Goal: Submit feedback/report problem: Submit feedback/report problem

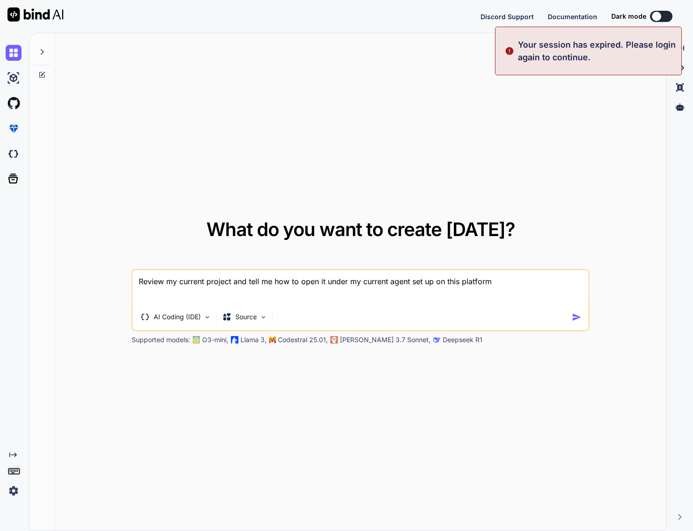
type textarea "x"
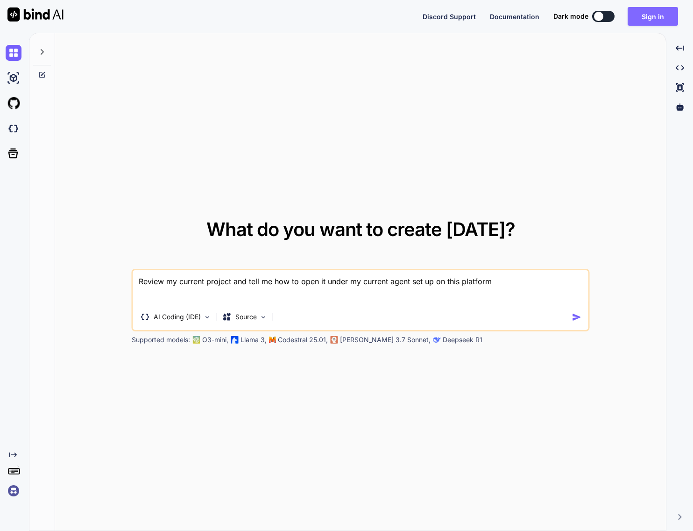
click at [656, 13] on button "Sign in" at bounding box center [653, 16] width 50 height 19
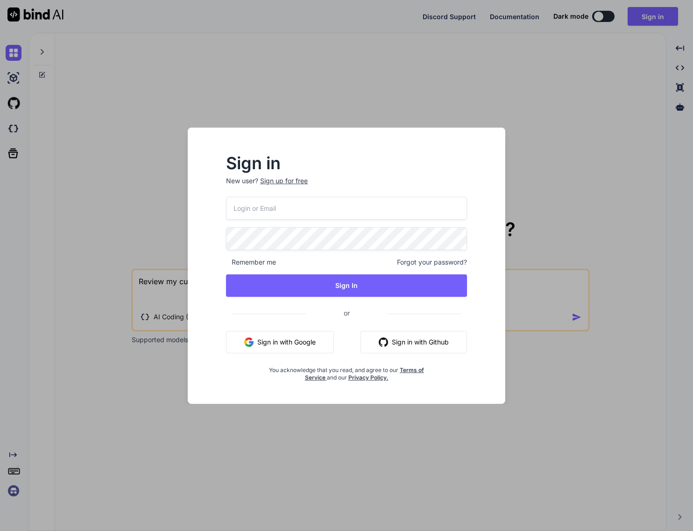
type input "bindaikd@doorto.app"
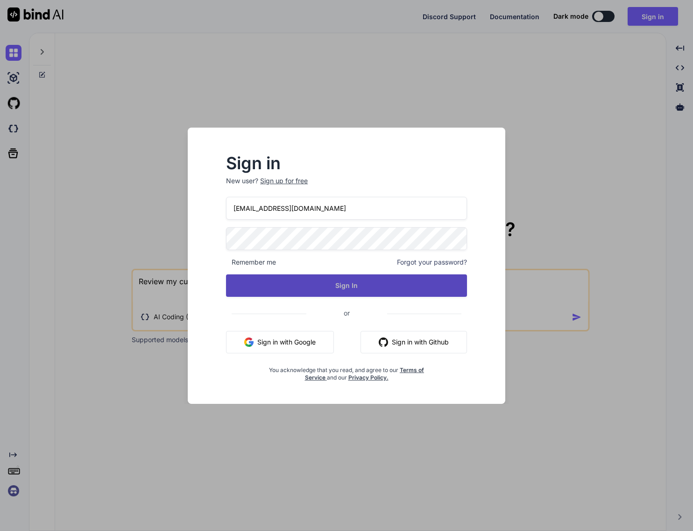
click at [370, 288] on button "Sign In" at bounding box center [346, 285] width 241 height 22
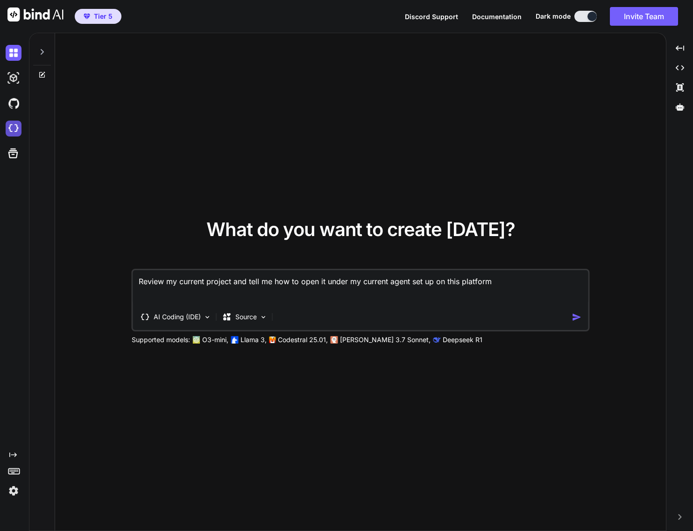
click at [15, 129] on img at bounding box center [14, 129] width 16 height 16
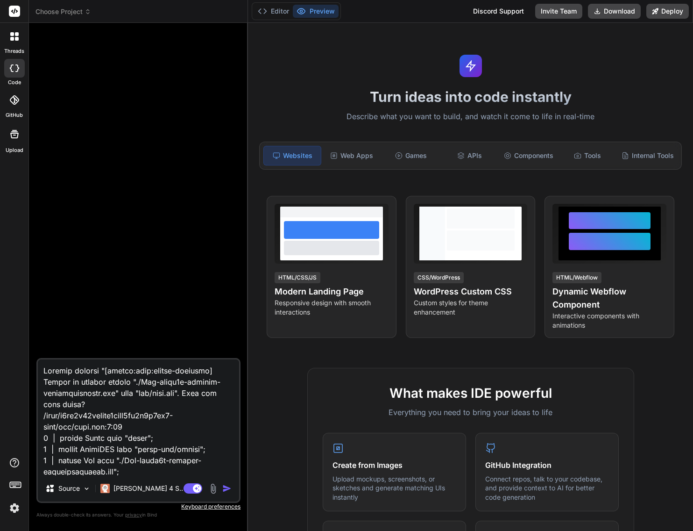
click at [85, 10] on icon at bounding box center [88, 11] width 7 height 7
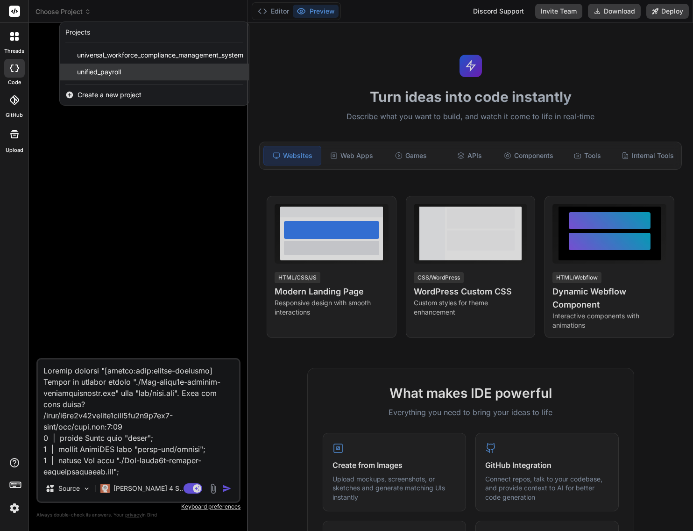
click at [120, 70] on span "unified_payroll" at bounding box center [99, 71] width 44 height 9
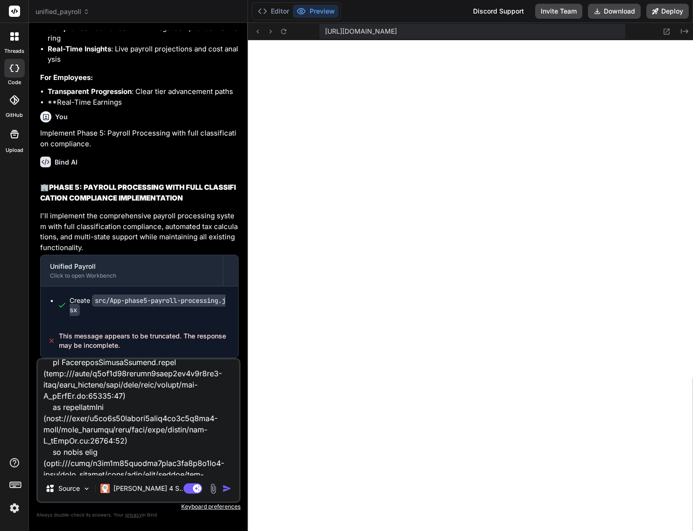
scroll to position [394, 0]
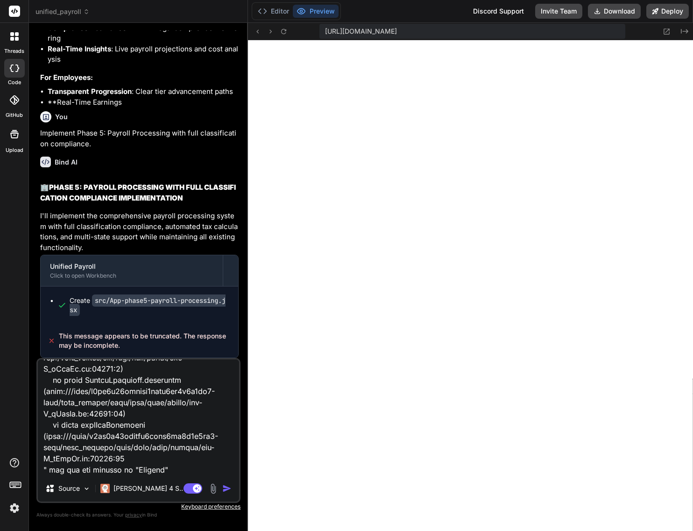
click at [227, 489] on img "button" at bounding box center [226, 488] width 9 height 9
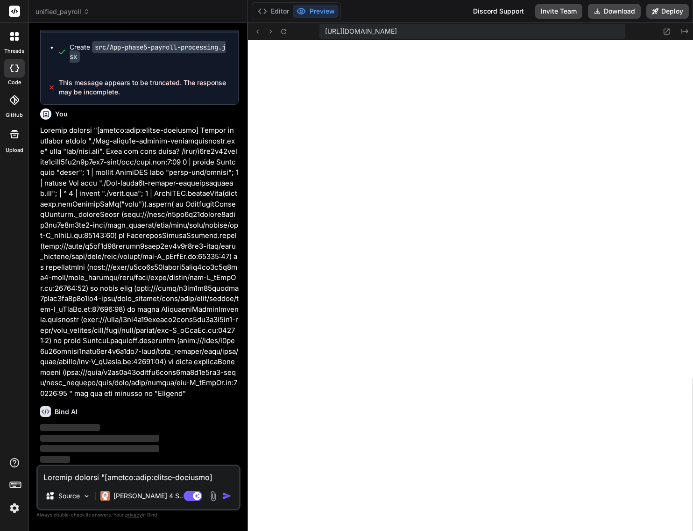
scroll to position [18730, 0]
type textarea "x"
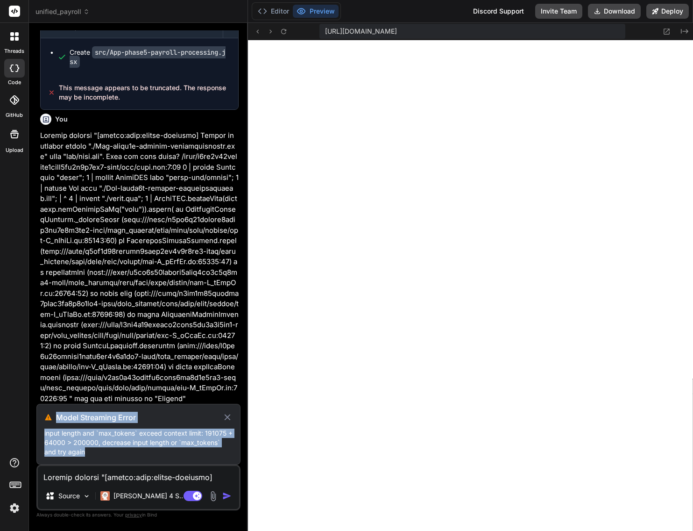
drag, startPoint x: 68, startPoint y: 454, endPoint x: 46, endPoint y: 416, distance: 43.9
click at [46, 416] on div "Model Streaming Error input length and `max_tokens` exceed context limit: 19107…" at bounding box center [138, 434] width 204 height 61
copy div "Model Streaming Error input length and `max_tokens` exceed context limit: 19107…"
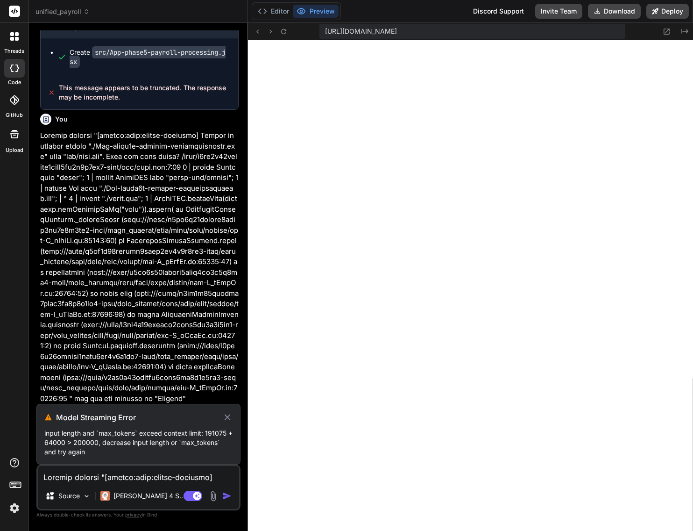
click at [77, 477] on textarea at bounding box center [138, 474] width 201 height 17
type textarea "A"
type textarea "x"
type textarea "An"
type textarea "x"
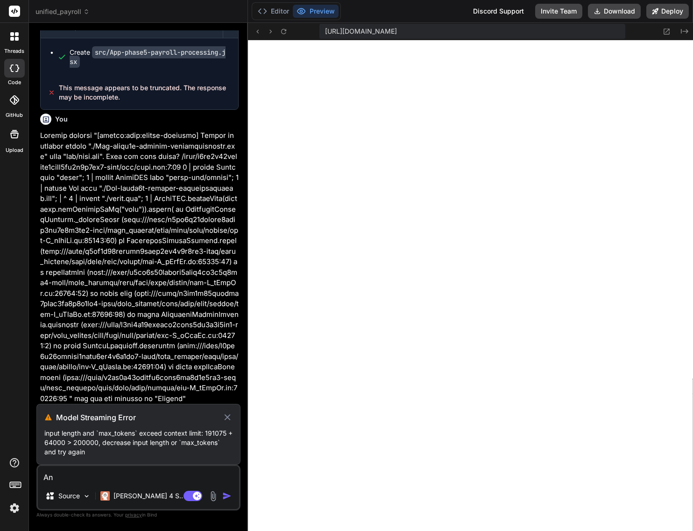
type textarea "[PERSON_NAME]"
type textarea "x"
type textarea "Anal"
type textarea "x"
type textarea "Analy"
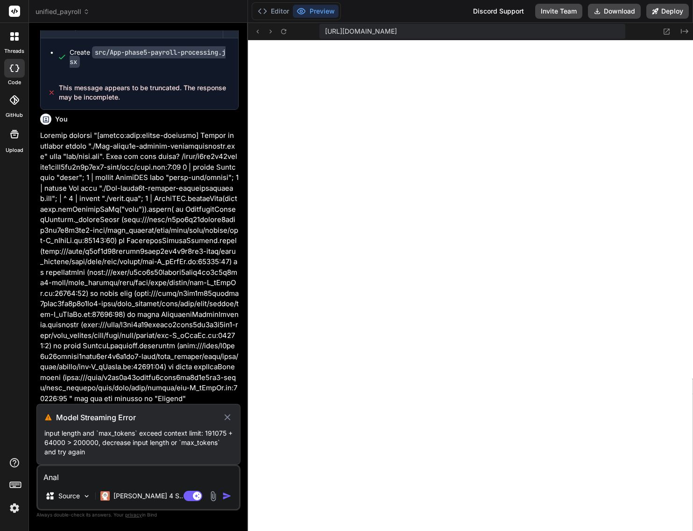
type textarea "x"
type textarea "Analys"
type textarea "x"
type textarea "Analysi"
type textarea "x"
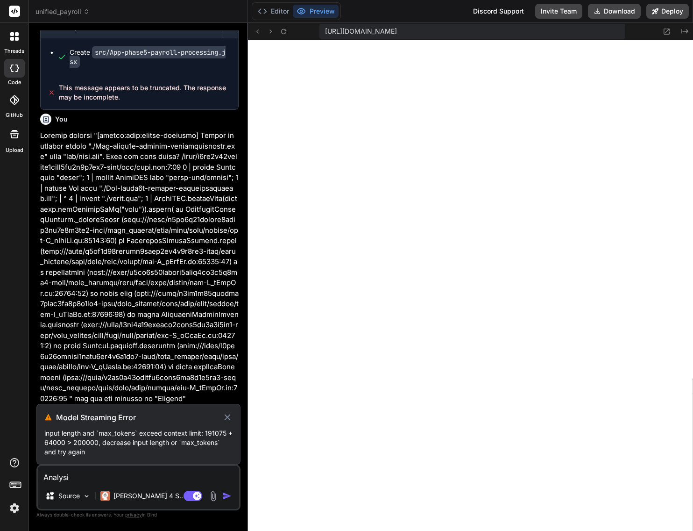
type textarea "Analysis"
type textarea "x"
type textarea "Analysis"
type textarea "x"
type textarea "Analysis a"
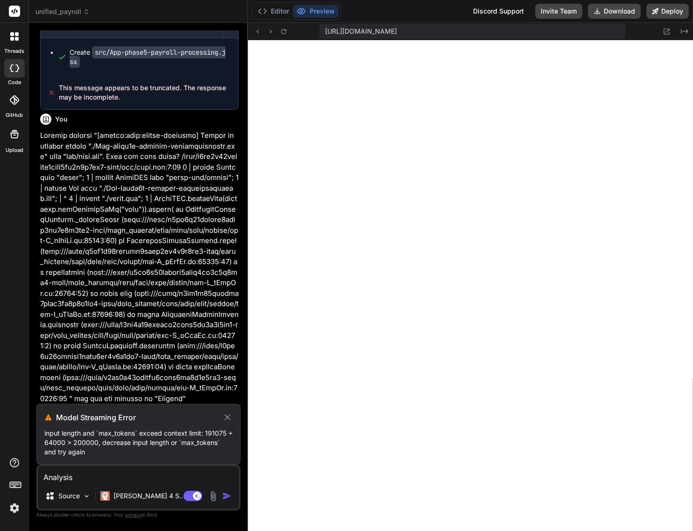
type textarea "x"
type textarea "Analysis an"
type textarea "x"
type textarea "Analysis and"
type textarea "x"
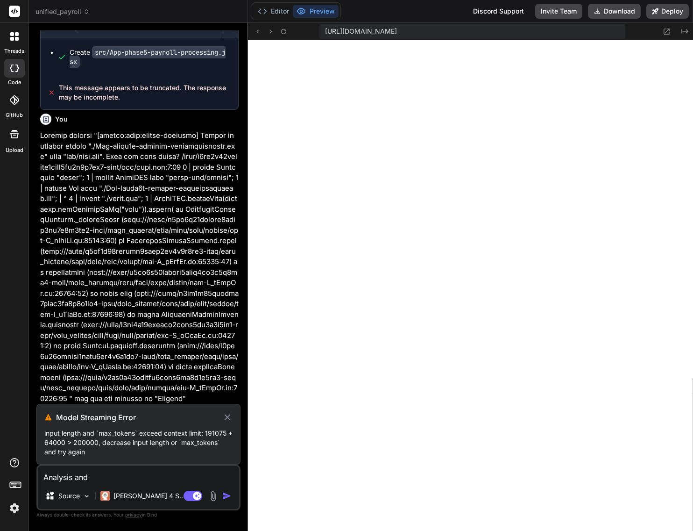
type textarea "Analysis and"
type textarea "x"
type textarea "Analysis and f"
type textarea "x"
type textarea "Analysis and fi"
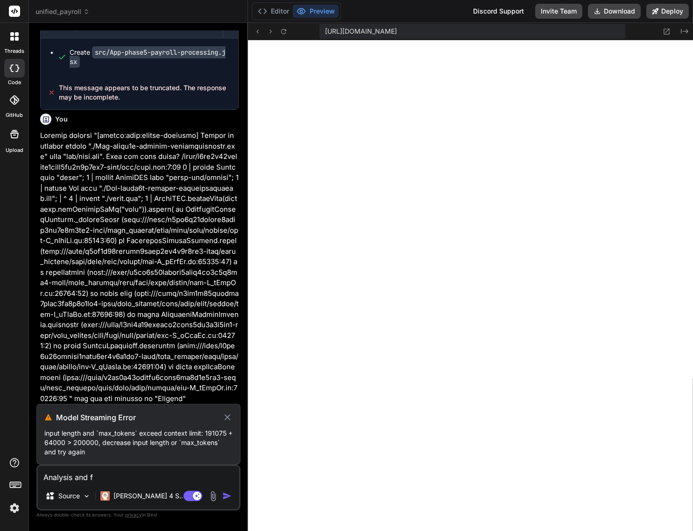
type textarea "x"
type textarea "Analysis and fix"
type textarea "x"
type textarea "Analysis and fix"
type textarea "x"
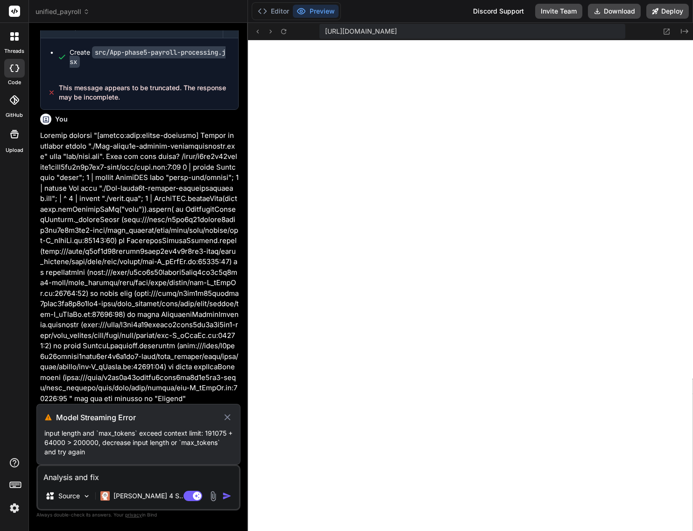
type textarea "Analysis and fix i"
type textarea "x"
type textarea "Analysis and fix it"
type textarea "x"
type textarea "Analysis and fix it"
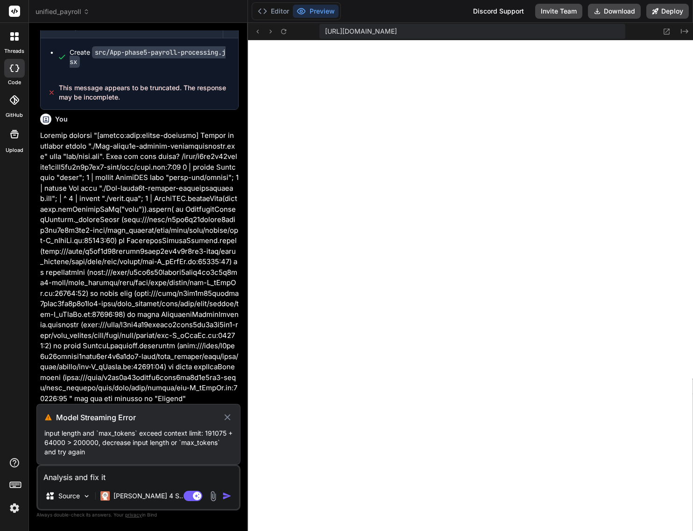
type textarea "x"
type textarea "Analysis and fix it ""
type textarea "x"
type textarea "Analysis and fix it ""
type textarea "x"
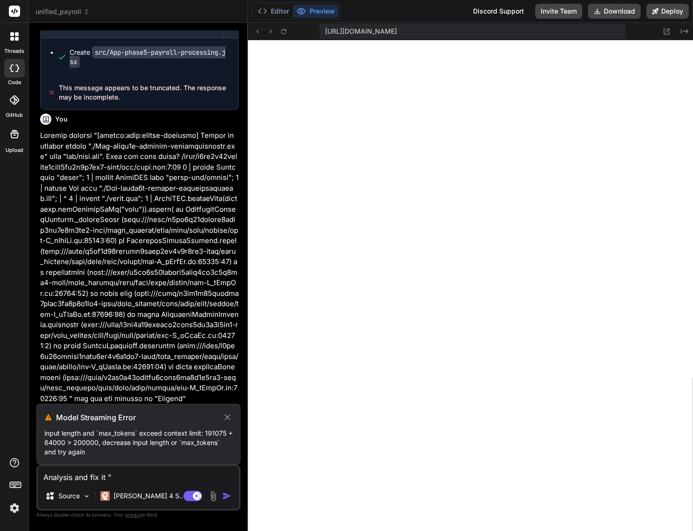
paste textarea "Model Streaming Error input length and `max_tokens` exceed context limit: 19107…"
type textarea "Analysis and fix it " Model Streaming Error input length and `max_tokens` excee…"
type textarea "x"
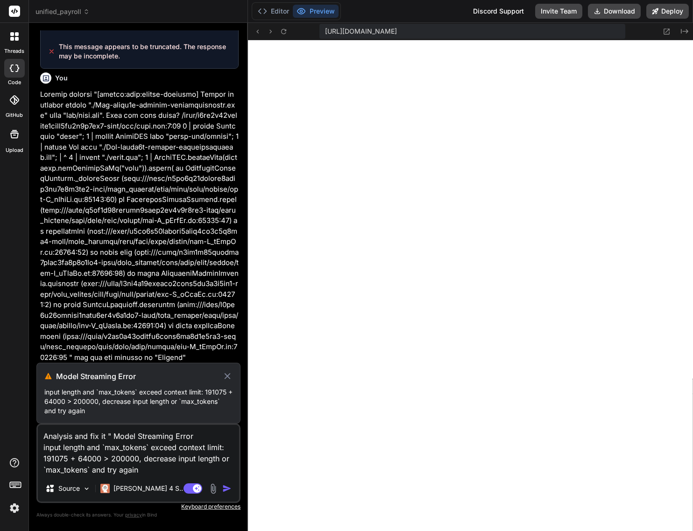
type textarea "Analysis and fix it " Model Streaming Error input length and `max_tokens` excee…"
type textarea "x"
type textarea "Analysis and fix it " Model Streaming Error input length and `max_tokens` excee…"
type textarea "x"
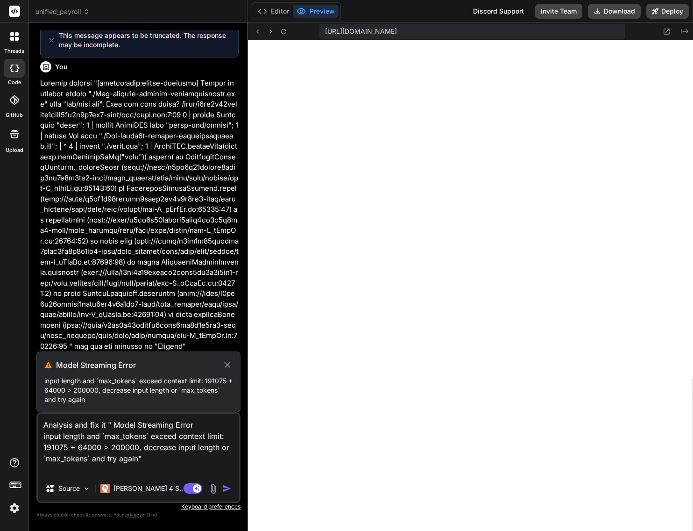
drag, startPoint x: 107, startPoint y: 426, endPoint x: 115, endPoint y: 435, distance: 11.9
click at [108, 427] on textarea "Analysis and fix it " Model Streaming Error input length and `max_tokens` excee…" at bounding box center [138, 444] width 201 height 62
type textarea "Analysis and fix it t" Model Streaming Error input length and `max_tokens` exce…"
type textarea "x"
type textarea "Analysis and fix it th" Model Streaming Error input length and `max_tokens` exc…"
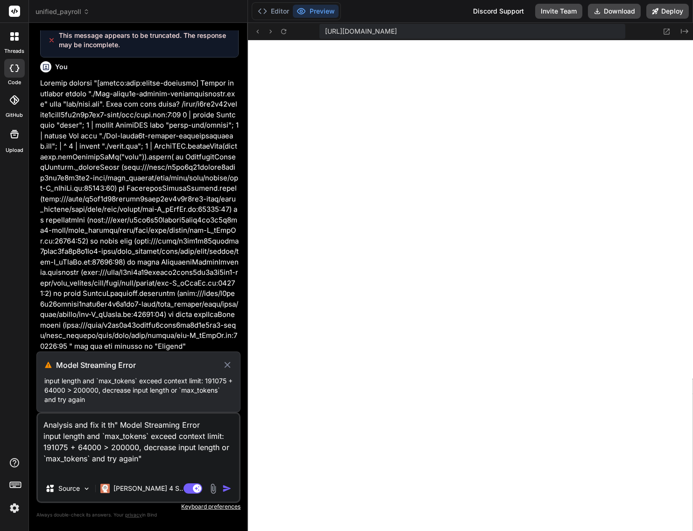
type textarea "x"
type textarea "Analysis and fix it the" Model Streaming Error input length and `max_tokens` ex…"
type textarea "x"
type textarea "Analysis and fix it the " Model Streaming Error input length and `max_tokens` e…"
type textarea "x"
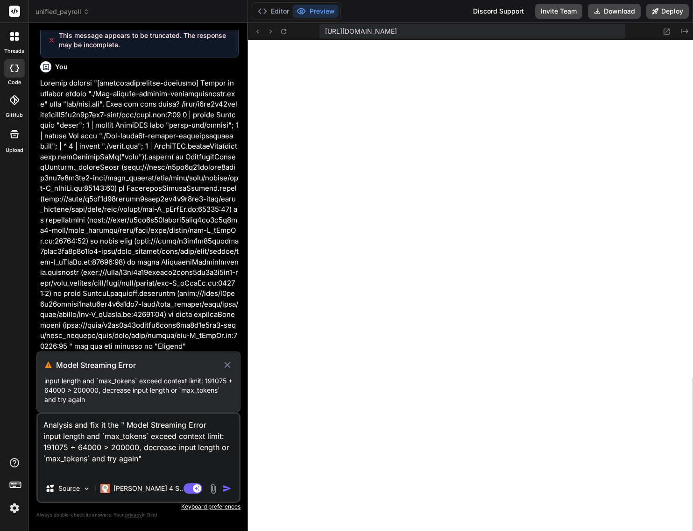
type textarea "Analysis and fix it the c" Model Streaming Error input length and `max_tokens` …"
type textarea "x"
type textarea "Analysis and fix it the cu" Model Streaming Error input length and `max_tokens`…"
type textarea "x"
type textarea "Analysis and fix it the cur" Model Streaming Error input length and `max_tokens…"
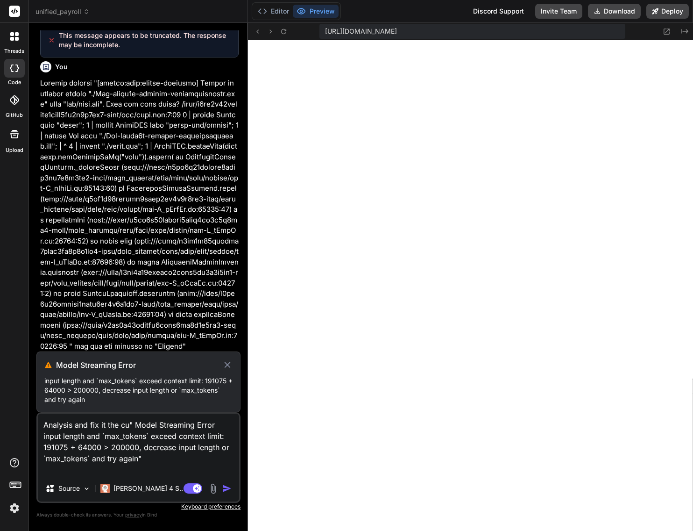
type textarea "x"
type textarea "Analysis and fix it the curr" Model Streaming Error input length and `max_token…"
type textarea "x"
type textarea "Analysis and fix it the curre" Model Streaming Error input length and `max_toke…"
type textarea "x"
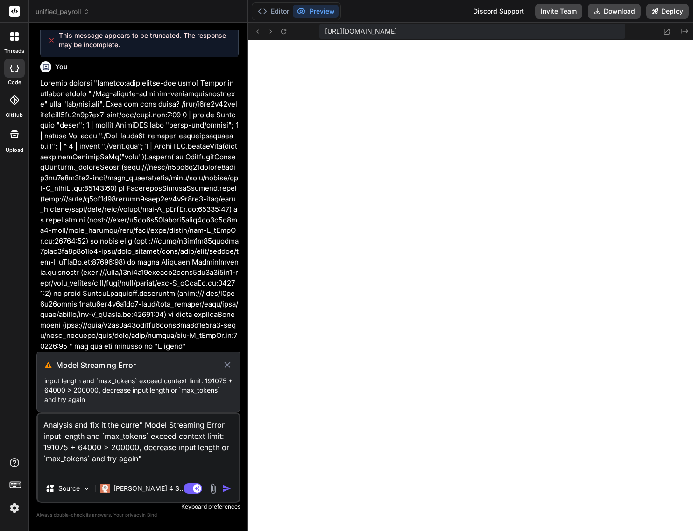
type textarea "Analysis and fix it the curren" Model Streaming Error input length and `max_tok…"
type textarea "x"
type textarea "Analysis and fix it the current" Model Streaming Error input length and `max_to…"
type textarea "x"
type textarea "Analysis and fix it the current " Model Streaming Error input length and `max_t…"
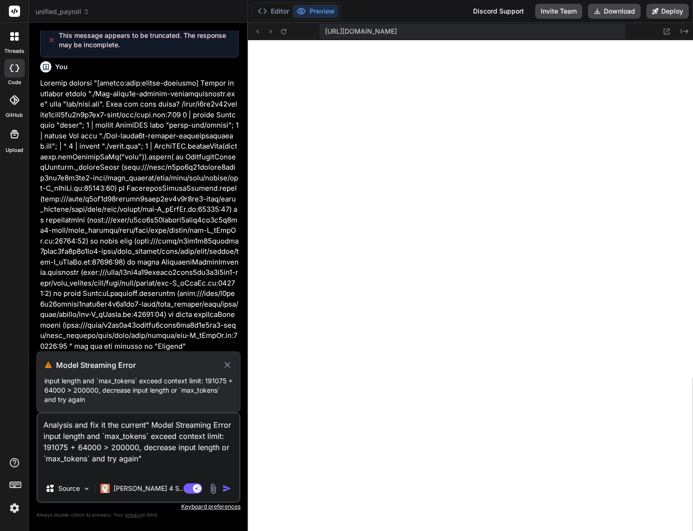
type textarea "x"
type textarea "Analysis and fix it the current d" Model Streaming Error input length and `max_…"
type textarea "x"
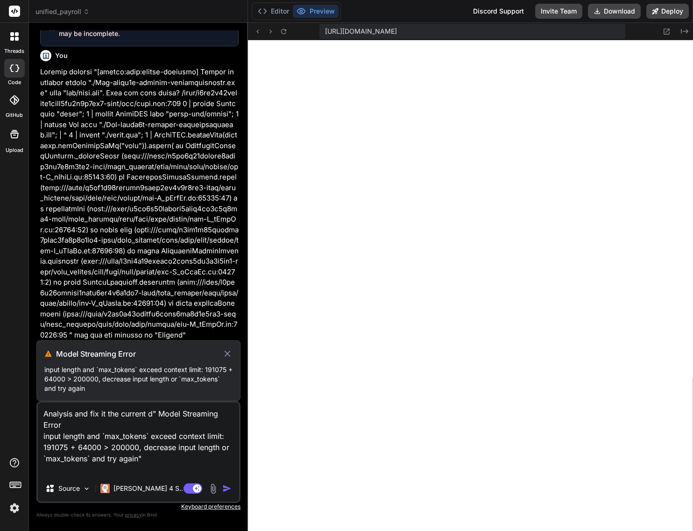
type textarea "Analysis and fix it the current " Model Streaming Error input length and `max_t…"
type textarea "x"
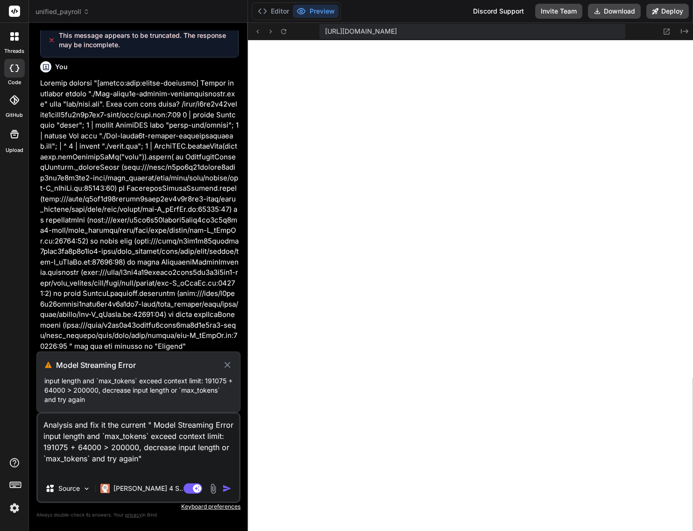
type textarea "Analysis and fix it the current P" Model Streaming Error input length and `max_…"
type textarea "x"
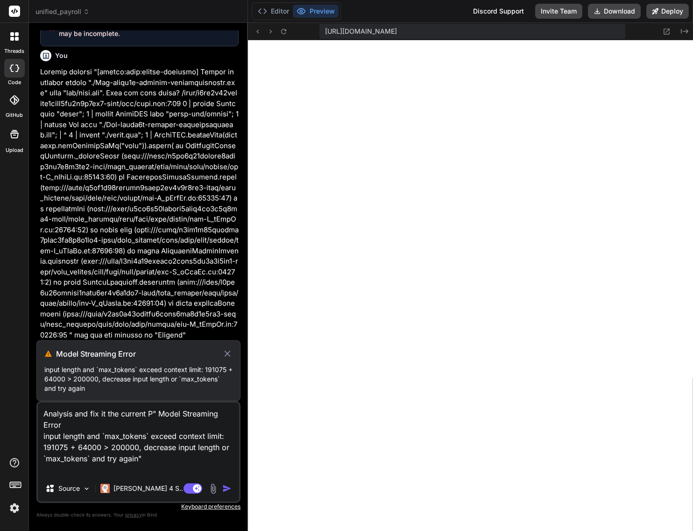
type textarea "Analysis and fix it the current Pr" Model Streaming Error input length and `max…"
type textarea "x"
type textarea "Analysis and fix it the current Pre" Model Streaming Error input length and `ma…"
type textarea "x"
type textarea "Analysis and fix it the current Prec" Model Streaming Error input length and `m…"
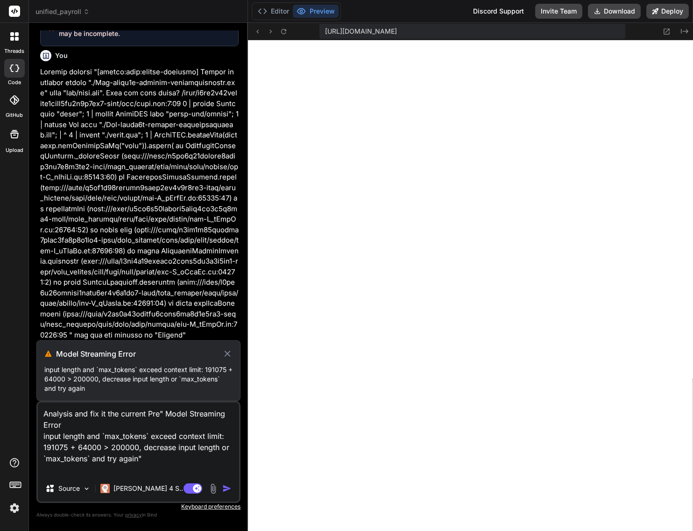
type textarea "x"
type textarea "Analysis and fix it the current Preci" Model Streaming Error input length and `…"
type textarea "x"
type textarea "Analysis and fix it the current Precie" Model Streaming Error input length and …"
type textarea "x"
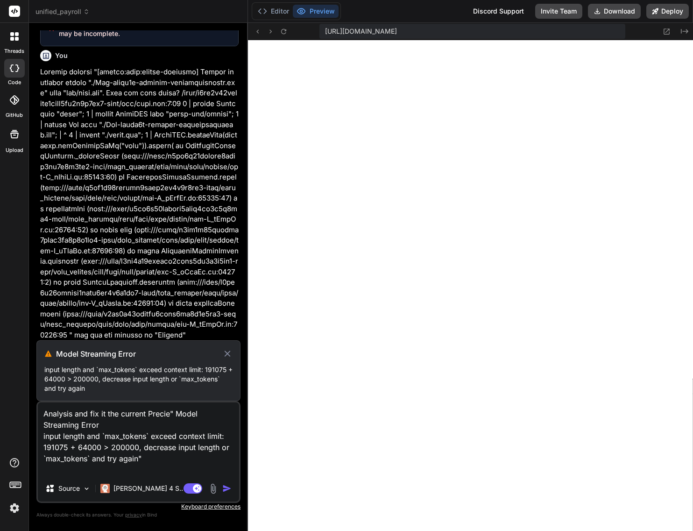
type textarea "Analysis and fix it the current Preci" Model Streaming Error input length and `…"
type textarea "x"
type textarea "Analysis and fix it the current Prec" Model Streaming Error input length and `m…"
type textarea "x"
type textarea "Analysis and fix it the current Pre" Model Streaming Error input length and `ma…"
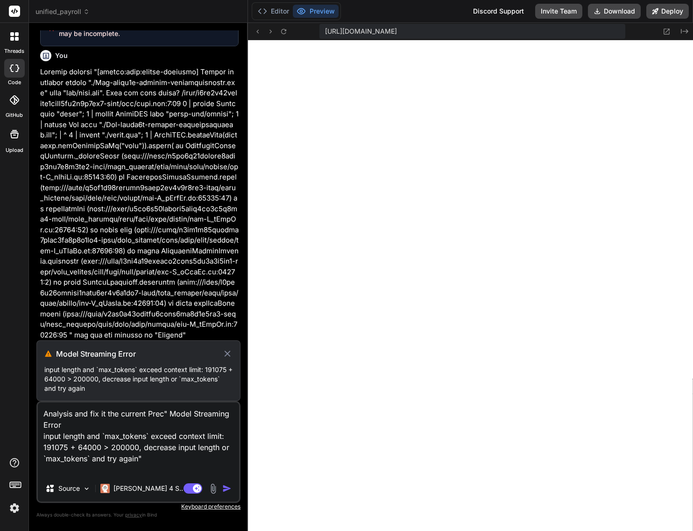
type textarea "x"
type textarea "Analysis and fix it the current Prev" Model Streaming Error input length and `m…"
type textarea "x"
type textarea "Analysis and fix it the current Previ" Model Streaming Error input length and `…"
type textarea "x"
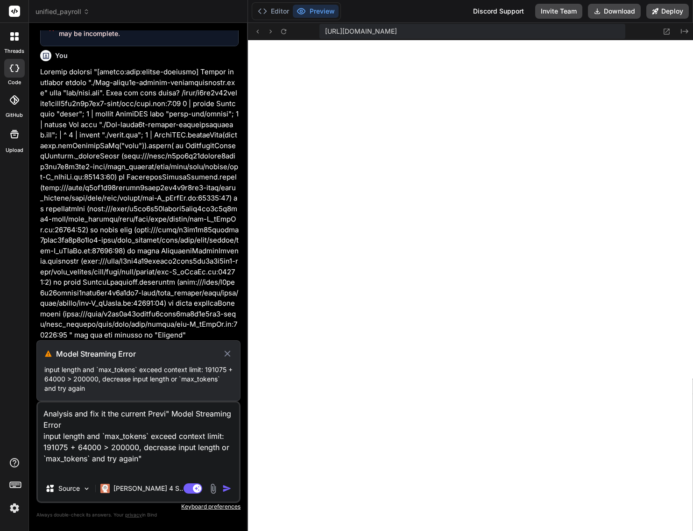
type textarea "Analysis and fix it the current Previe" Model Streaming Error input length and …"
type textarea "x"
type textarea "Analysis and fix it the current Preview" Model Streaming Error input length and…"
type textarea "x"
type textarea "Analysis and fix it the current Preview " Model Streaming Error input length an…"
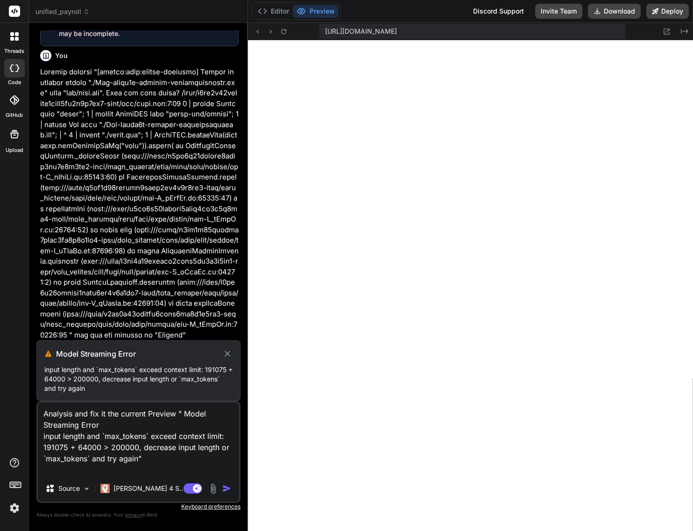
type textarea "x"
type textarea "Analysis and fix it the current Preview d" Model Streaming Error input length a…"
type textarea "x"
type textarea "Analysis and fix it the current Preview di" Model Streaming Error input length …"
type textarea "x"
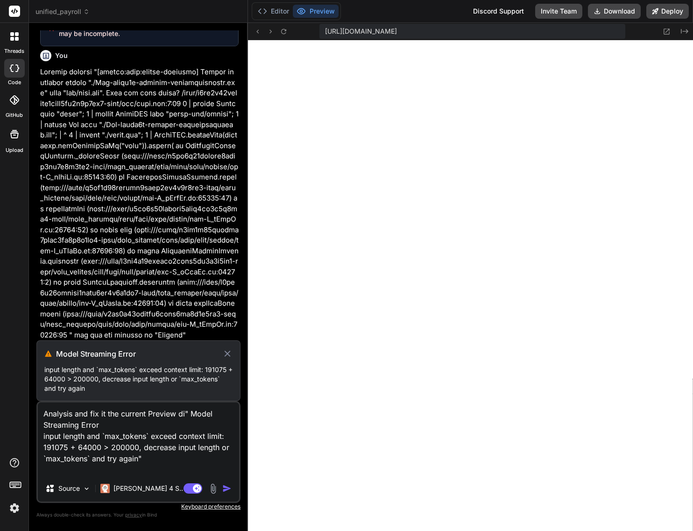
type textarea "Analysis and fix it the current Preview did" Model Streaming Error input length…"
type textarea "x"
type textarea "Analysis and fix it the current Preview did " Model Streaming Error input lengt…"
type textarea "x"
type textarea "Analysis and fix it the current Preview did n" Model Streaming Error input leng…"
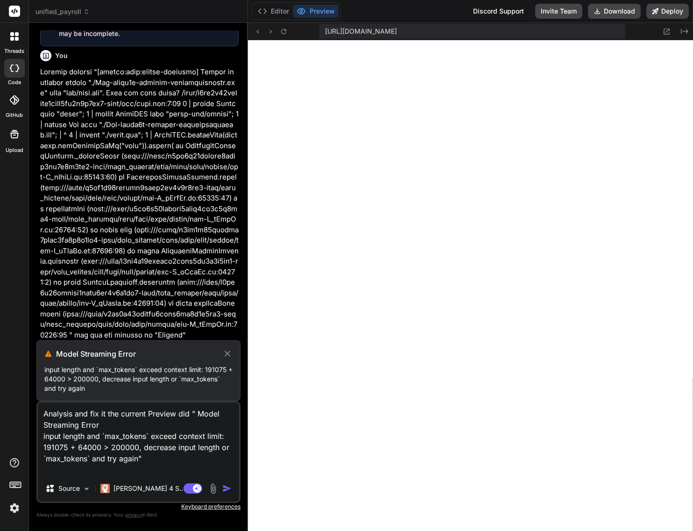
type textarea "x"
type textarea "Analysis and fix it the current Preview did no" Model Streaming Error input len…"
type textarea "x"
type textarea "Analysis and fix it the current Preview did not" Model Streaming Error input le…"
type textarea "x"
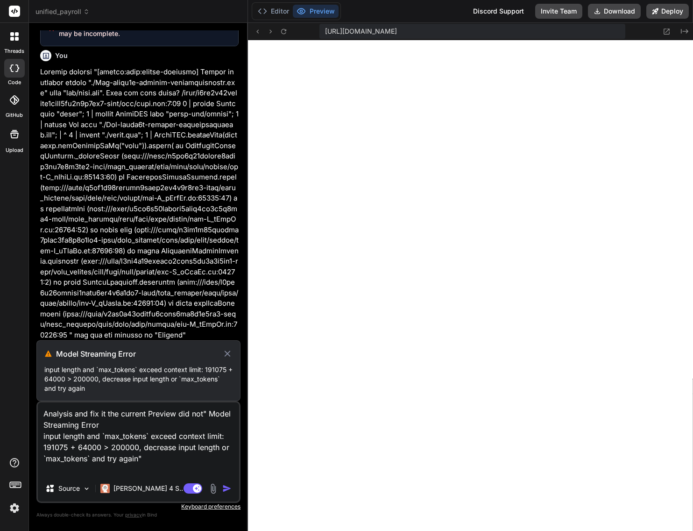
type textarea "Analysis and fix it the current Preview did not " Model Streaming Error input l…"
type textarea "x"
type textarea "Analysis and fix it the current Preview did not w" Model Streaming Error input …"
type textarea "x"
type textarea "Analysis and fix it the current Preview did not wo" Model Streaming Error input…"
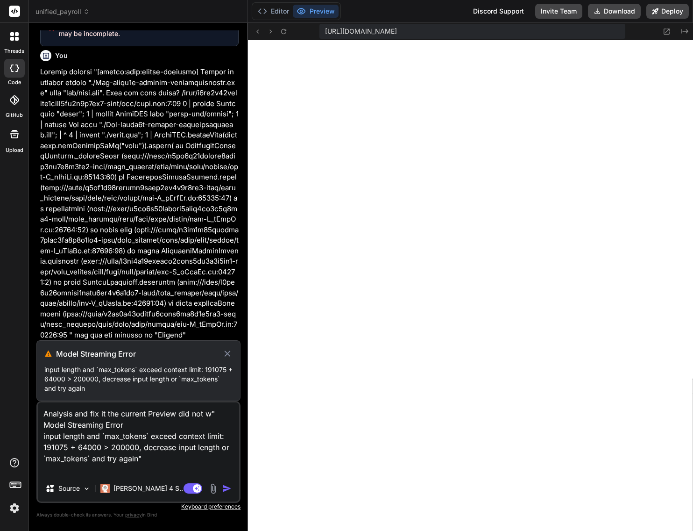
type textarea "x"
type textarea "Analysis and fix it the current Preview did not wor" Model Streaming Error inpu…"
type textarea "x"
type textarea "Analysis and fix it the current Preview did not work" Model Streaming Error inp…"
type textarea "x"
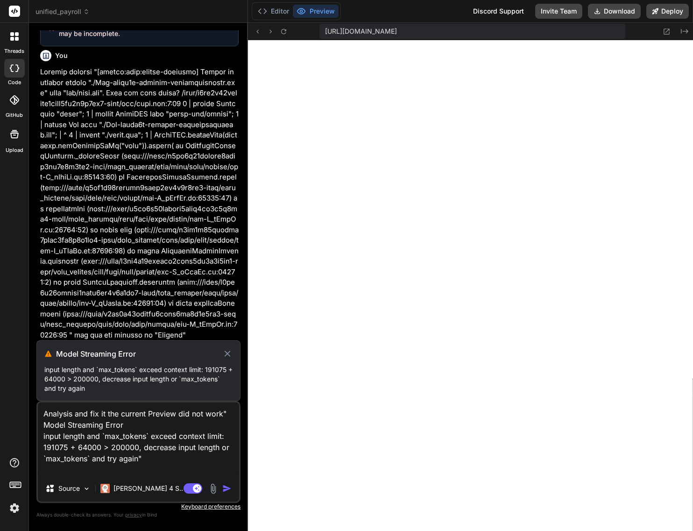
type textarea "Analysis and fix it the current Preview did not work " Model Streaming Error in…"
type textarea "x"
type textarea "Analysis and fix it the current Preview did not work " Model Streaming Error in…"
type textarea "x"
type textarea "Analysis and fix it the current Preview did not work " Model Streaming Error in…"
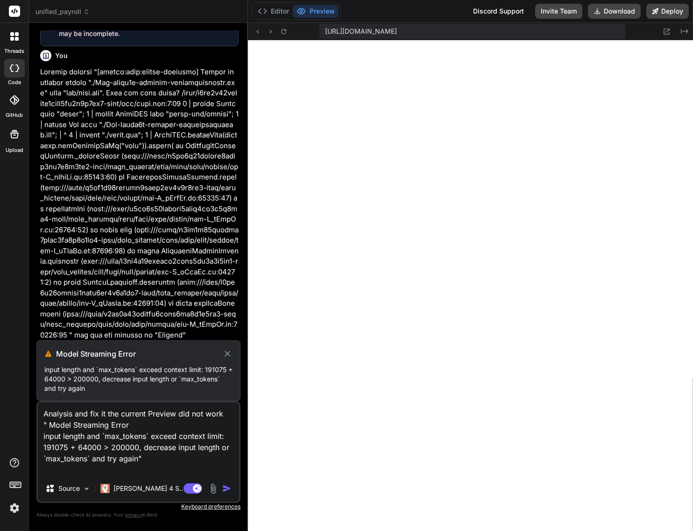
click at [227, 355] on icon at bounding box center [227, 353] width 11 height 11
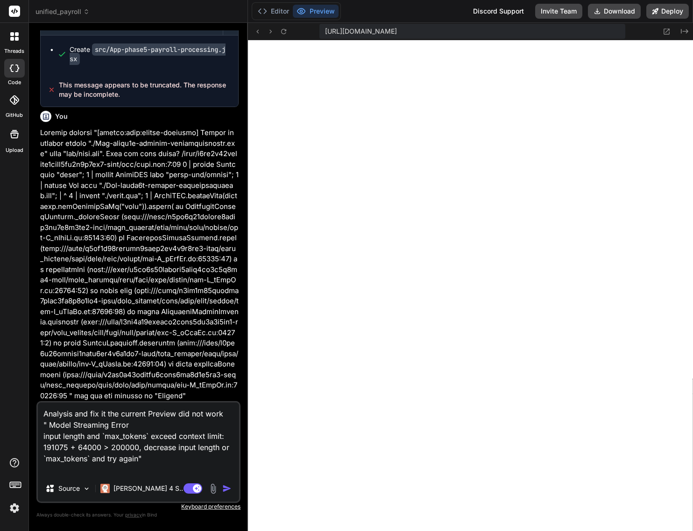
scroll to position [18727, 0]
click at [226, 488] on img "button" at bounding box center [226, 488] width 9 height 9
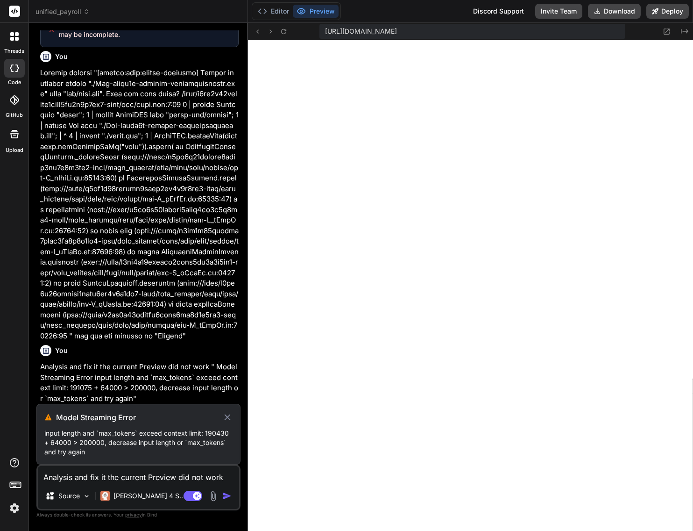
scroll to position [18787, 0]
click at [228, 417] on icon at bounding box center [227, 417] width 6 height 6
type textarea "x"
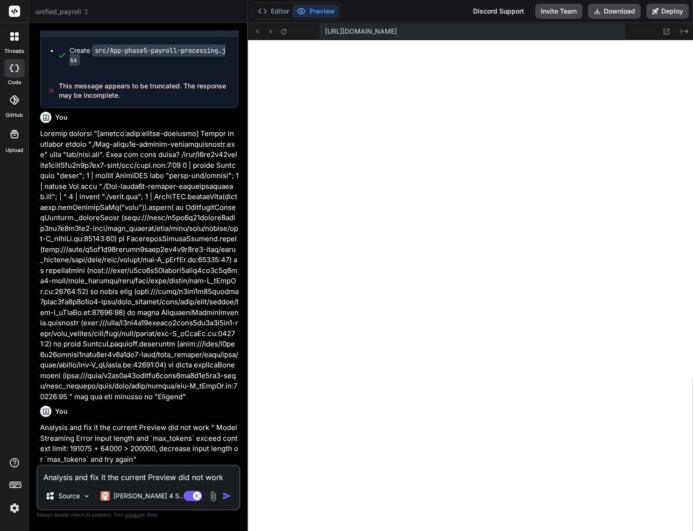
scroll to position [18727, 0]
drag, startPoint x: 46, startPoint y: 429, endPoint x: 206, endPoint y: 431, distance: 160.7
click at [207, 431] on p "Analysis and fix it the current Preview did not work " Model Streaming Error in…" at bounding box center [139, 443] width 199 height 42
copy p "Analysis and fix it the current Preview did not work"
click at [135, 477] on textarea at bounding box center [138, 474] width 201 height 17
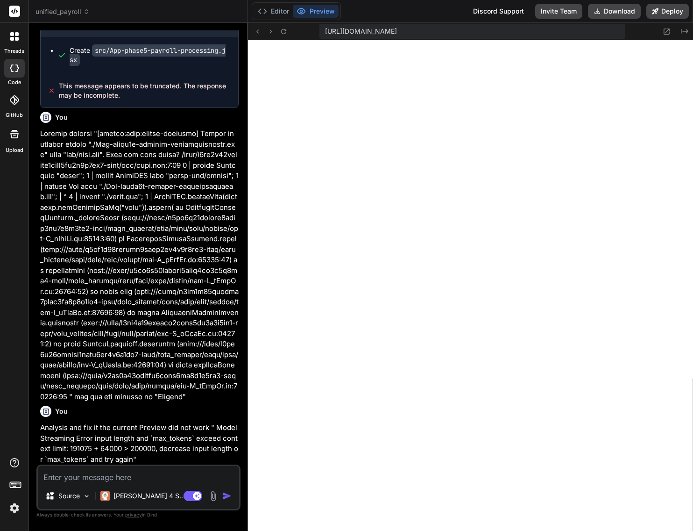
paste textarea "Analysis and fix it the current Preview did not work"
type textarea "Analysis and fix it the current Preview did not work"
type textarea "x"
type textarea "Analysis and fix it the current Preview did not work"
click at [229, 496] on img "button" at bounding box center [226, 495] width 9 height 9
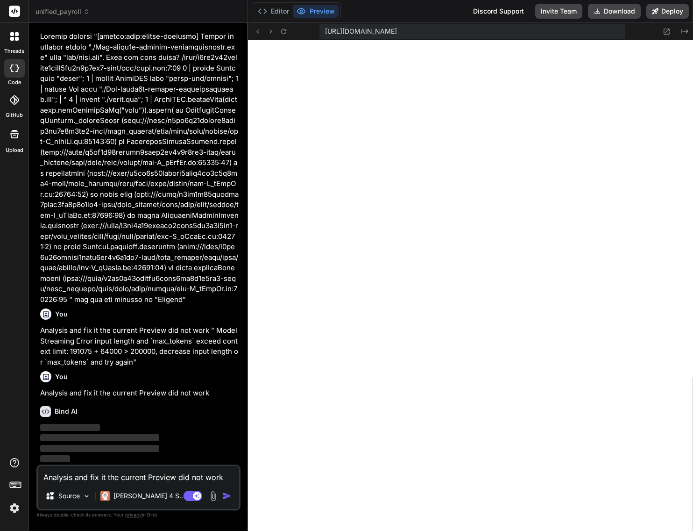
scroll to position [18824, 0]
type textarea "x"
